Goal: Find contact information

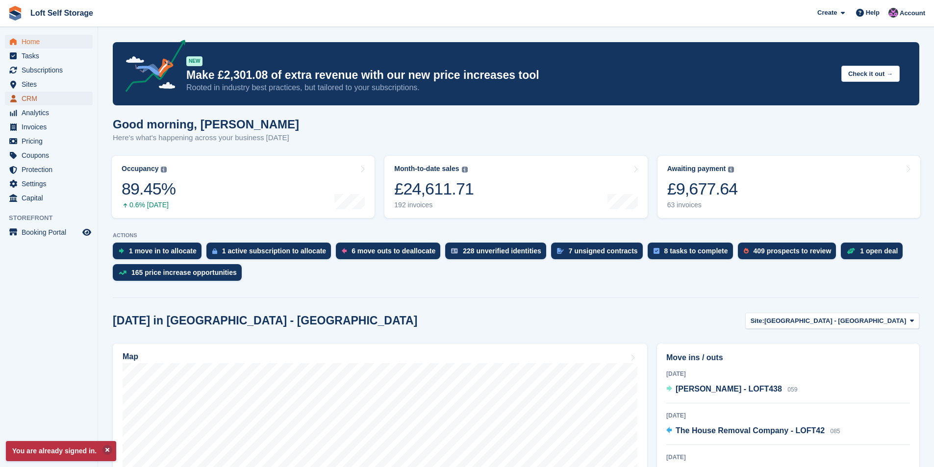
click at [43, 94] on span "CRM" at bounding box center [51, 99] width 59 height 14
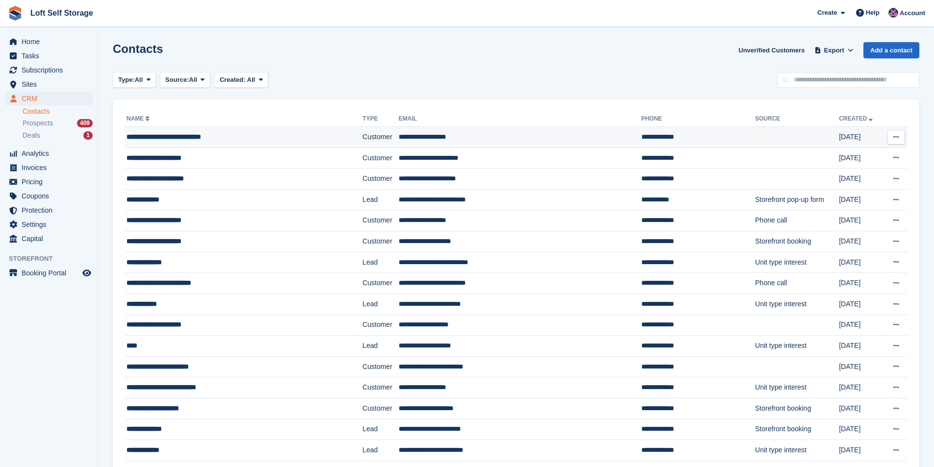
click at [191, 139] on span "**********" at bounding box center [163, 136] width 75 height 7
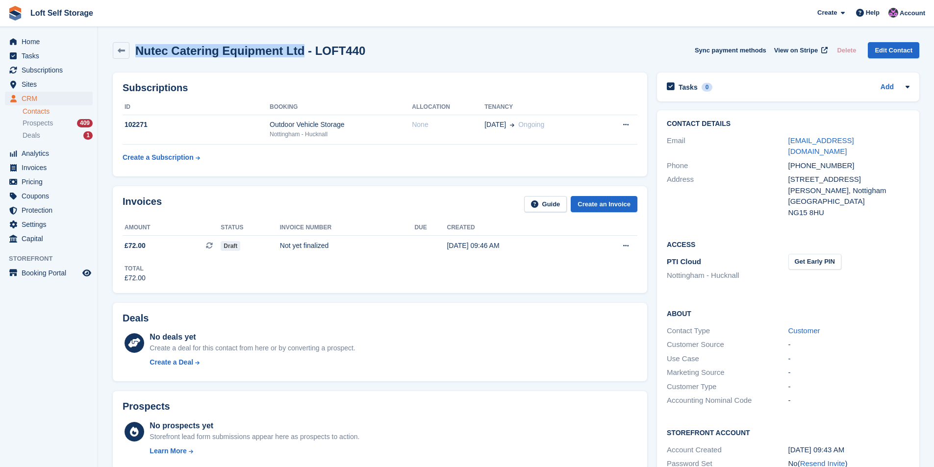
drag, startPoint x: 296, startPoint y: 54, endPoint x: 135, endPoint y: 53, distance: 160.8
click at [135, 53] on div "Nutec Catering Equipment Ltd - LOFT440" at bounding box center [247, 50] width 236 height 13
copy h2 "Nutec Catering Equipment Ltd"
drag, startPoint x: 841, startPoint y: 167, endPoint x: 789, endPoint y: 169, distance: 52.0
click at [789, 174] on div "10 Olympia Way" at bounding box center [848, 179] width 121 height 11
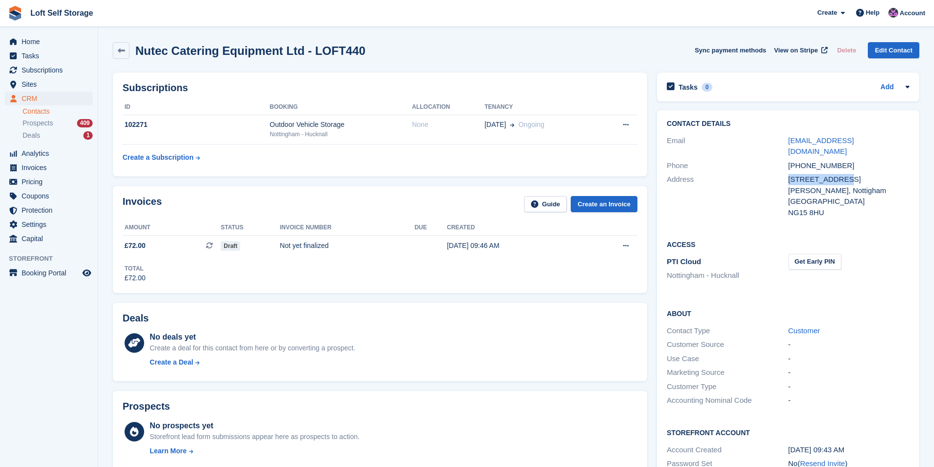
copy div "10 Olympia Way"
drag, startPoint x: 841, startPoint y: 153, endPoint x: 790, endPoint y: 150, distance: 51.6
click at [790, 160] on div "+447976051107" at bounding box center [848, 165] width 121 height 11
copy div "+447976051107"
click at [868, 196] on div "United Kingdom" at bounding box center [848, 201] width 121 height 11
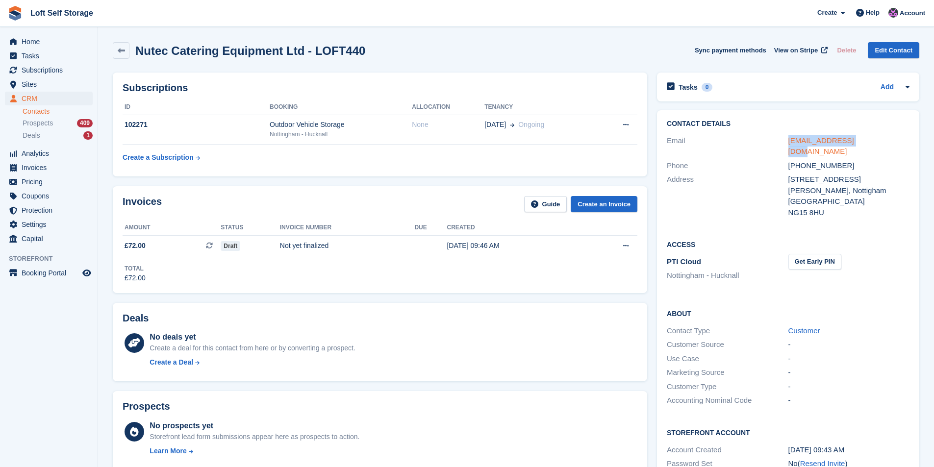
drag, startPoint x: 860, startPoint y: 139, endPoint x: 789, endPoint y: 139, distance: 70.6
click at [789, 139] on div "nutechref@gmail.com" at bounding box center [848, 146] width 121 height 22
copy link "nutechref@gmail.com"
click at [67, 171] on span "Invoices" at bounding box center [51, 168] width 59 height 14
